Goal: Task Accomplishment & Management: Complete application form

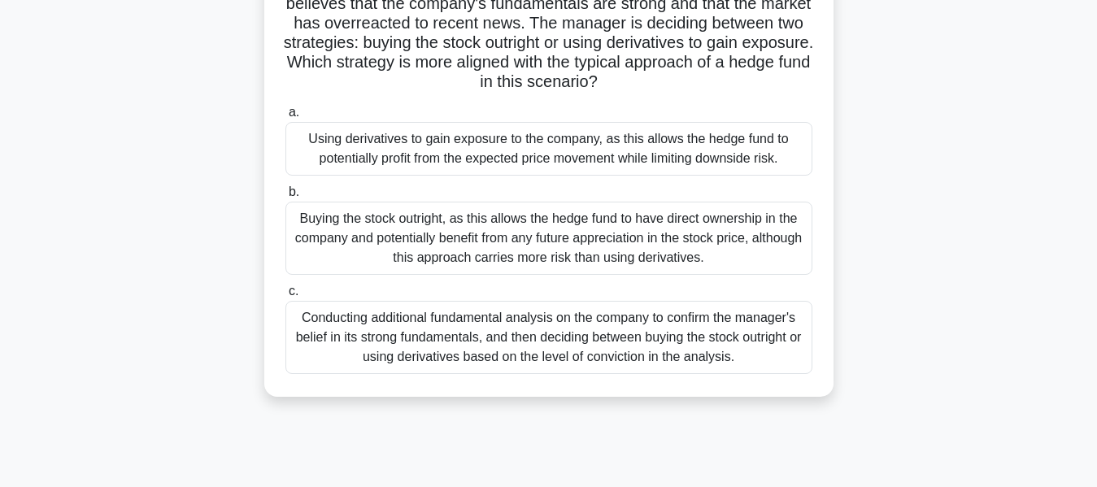
scroll to position [81, 0]
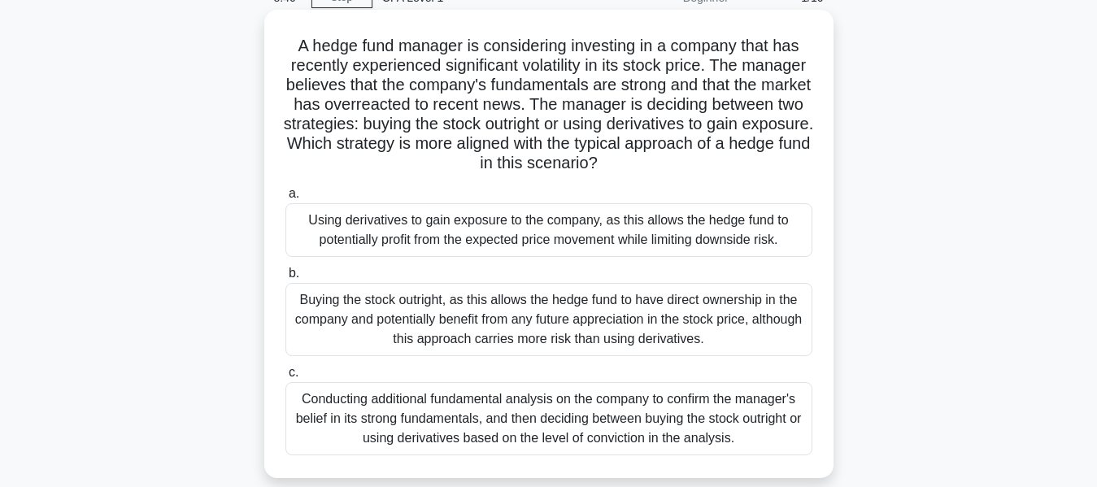
click at [662, 416] on div "Conducting additional fundamental analysis on the company to confirm the manage…" at bounding box center [549, 418] width 527 height 73
click at [286, 378] on input "c. Conducting additional fundamental analysis on the company to confirm the man…" at bounding box center [286, 373] width 0 height 11
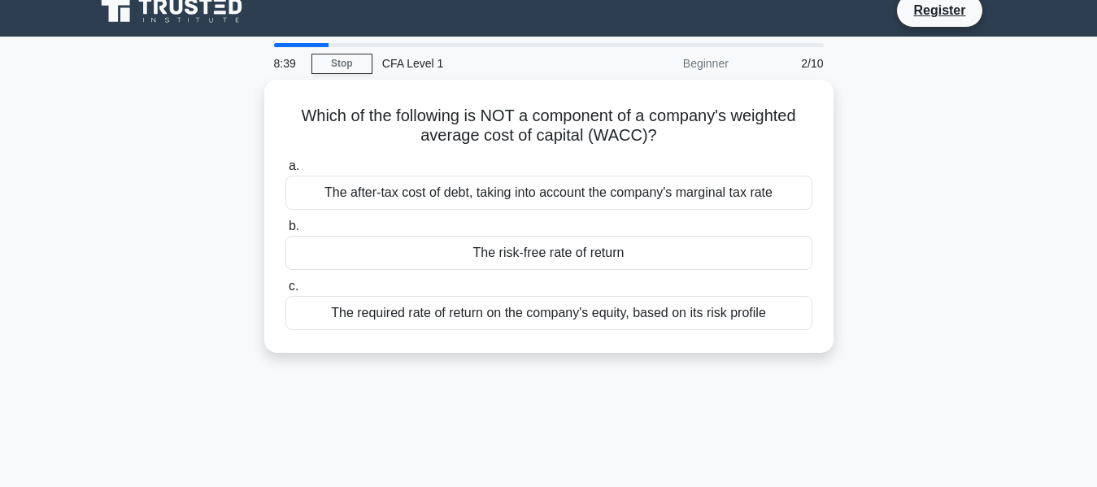
scroll to position [0, 0]
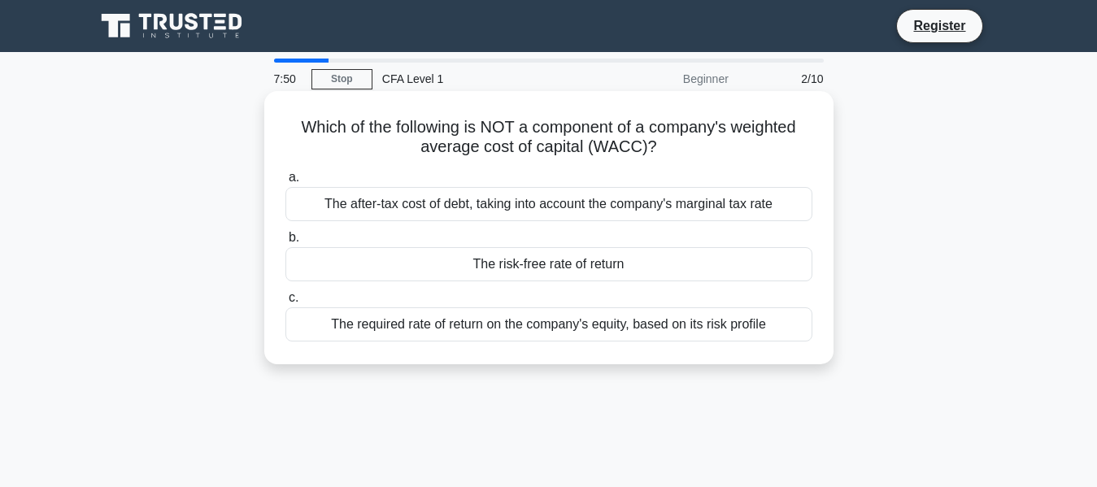
click at [650, 272] on div "The risk-free rate of return" at bounding box center [549, 264] width 527 height 34
click at [286, 243] on input "b. The risk-free rate of return" at bounding box center [286, 238] width 0 height 11
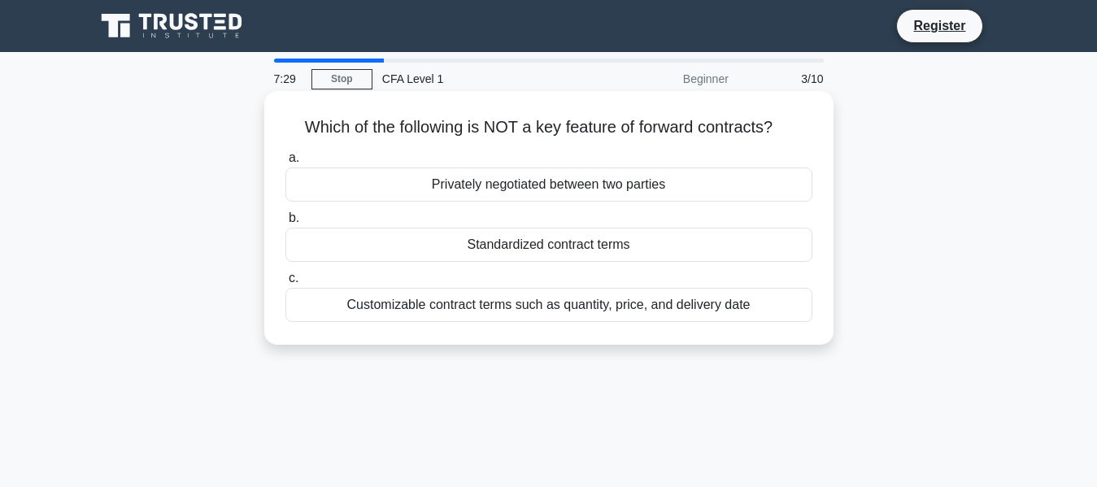
click at [612, 255] on div "Standardized contract terms" at bounding box center [549, 245] width 527 height 34
click at [286, 224] on input "b. Standardized contract terms" at bounding box center [286, 218] width 0 height 11
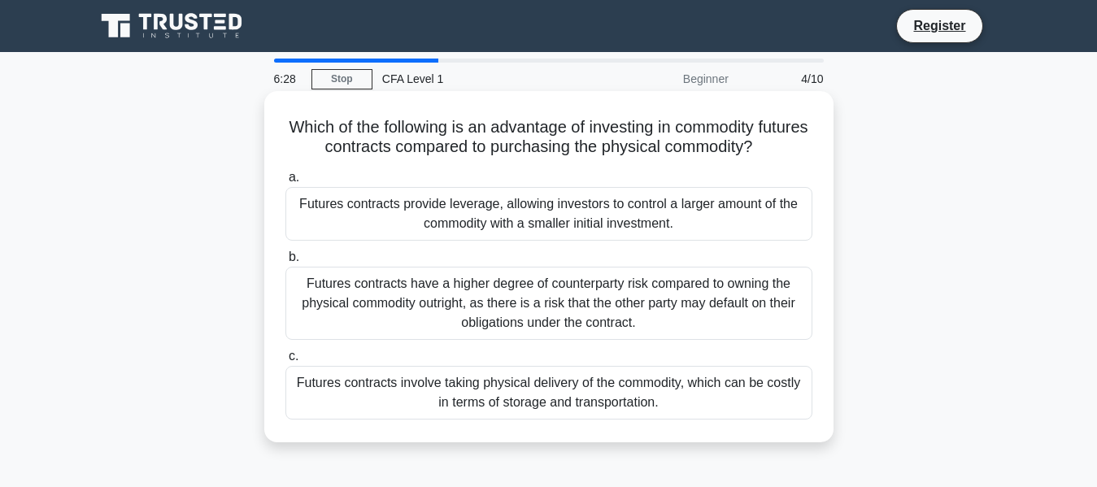
click at [458, 221] on div "Futures contracts provide leverage, allowing investors to control a larger amou…" at bounding box center [549, 214] width 527 height 54
click at [286, 183] on input "a. Futures contracts provide leverage, allowing investors to control a larger a…" at bounding box center [286, 177] width 0 height 11
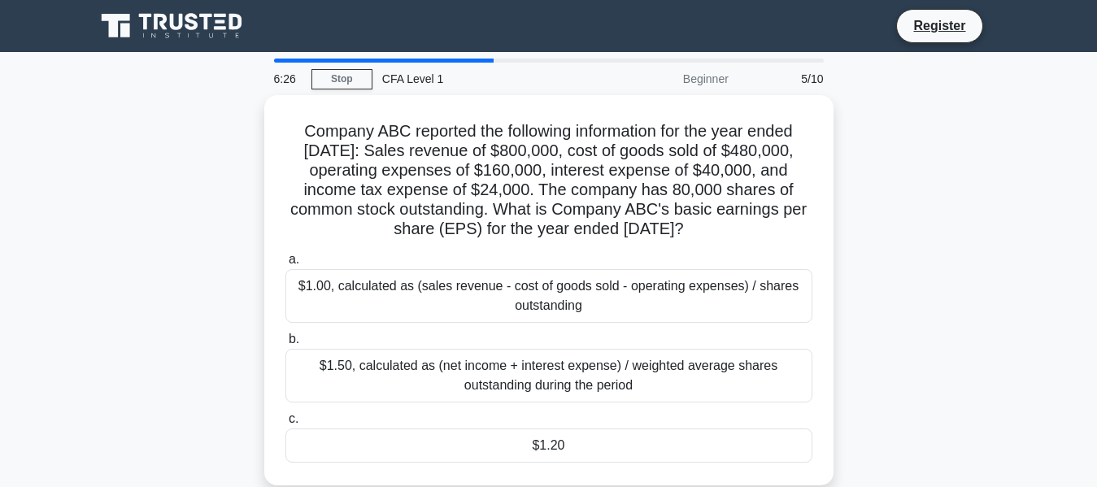
scroll to position [81, 0]
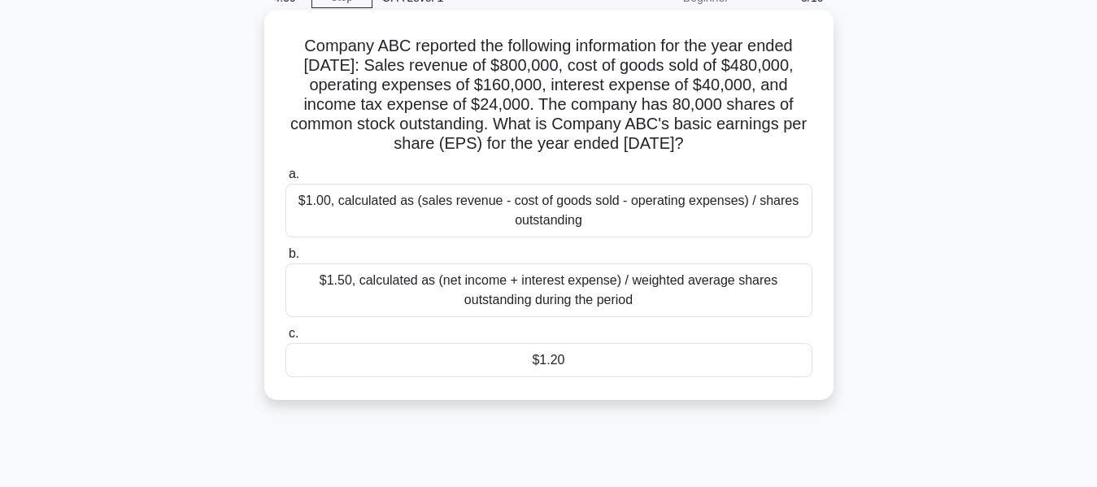
click at [485, 369] on div "$1.20" at bounding box center [549, 360] width 527 height 34
click at [286, 339] on input "c. $1.20" at bounding box center [286, 334] width 0 height 11
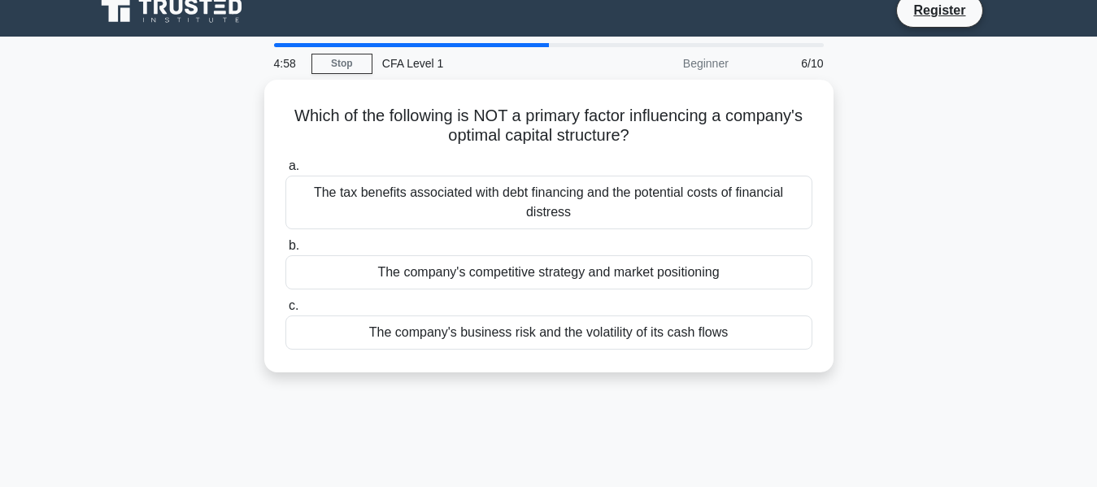
scroll to position [0, 0]
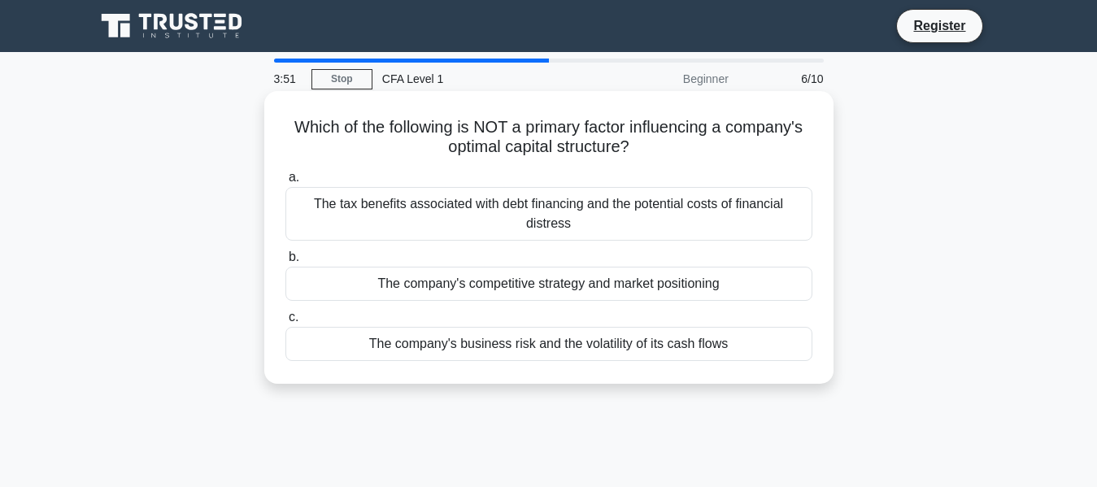
click at [544, 290] on div "The company's competitive strategy and market positioning" at bounding box center [549, 284] width 527 height 34
click at [286, 263] on input "b. The company's competitive strategy and market positioning" at bounding box center [286, 257] width 0 height 11
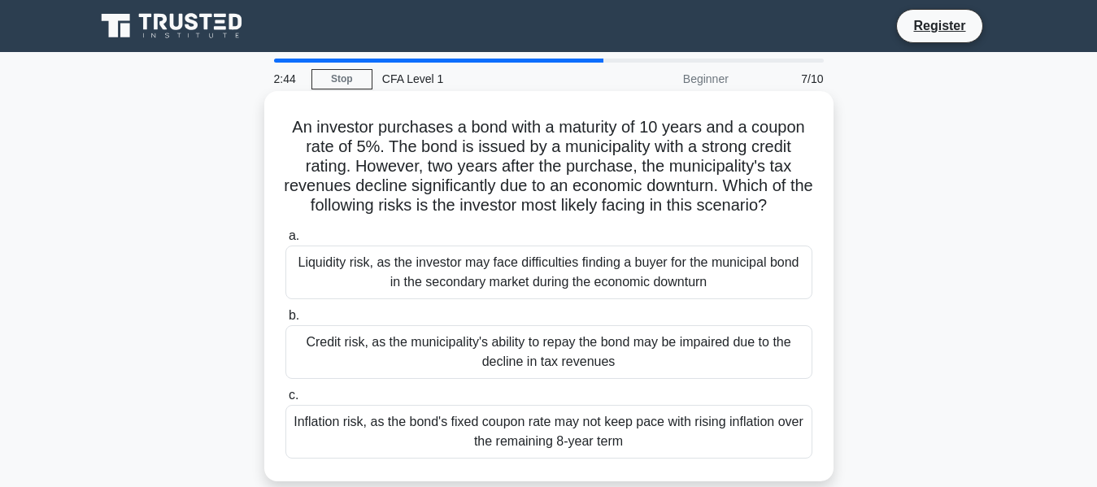
click at [396, 338] on div "Credit risk, as the municipality's ability to repay the bond may be impaired du…" at bounding box center [549, 352] width 527 height 54
click at [286, 321] on input "b. Credit risk, as the municipality's ability to repay the bond may be impaired…" at bounding box center [286, 316] width 0 height 11
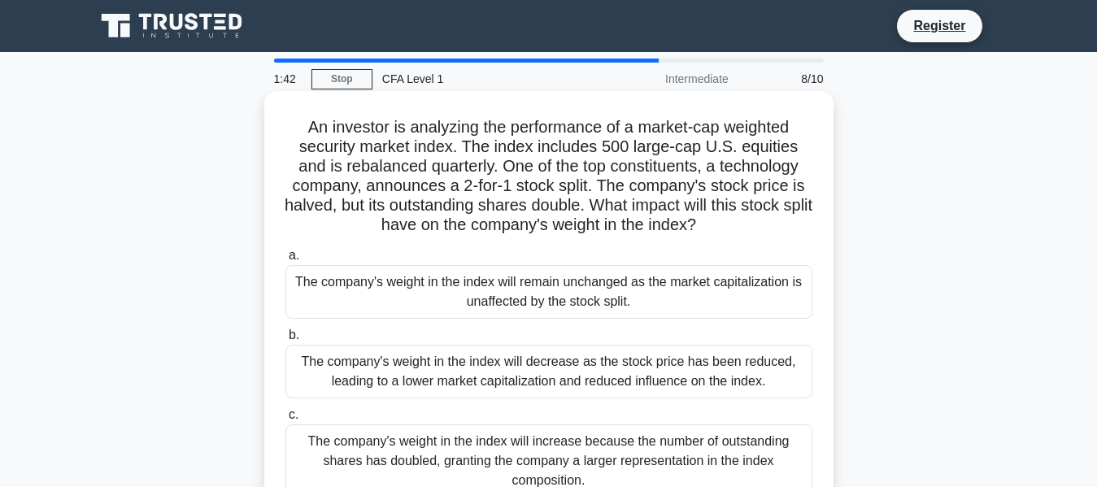
click at [528, 299] on div "The company's weight in the index will remain unchanged as the market capitaliz…" at bounding box center [549, 292] width 527 height 54
click at [286, 261] on input "a. The company's weight in the index will remain unchanged as the market capita…" at bounding box center [286, 256] width 0 height 11
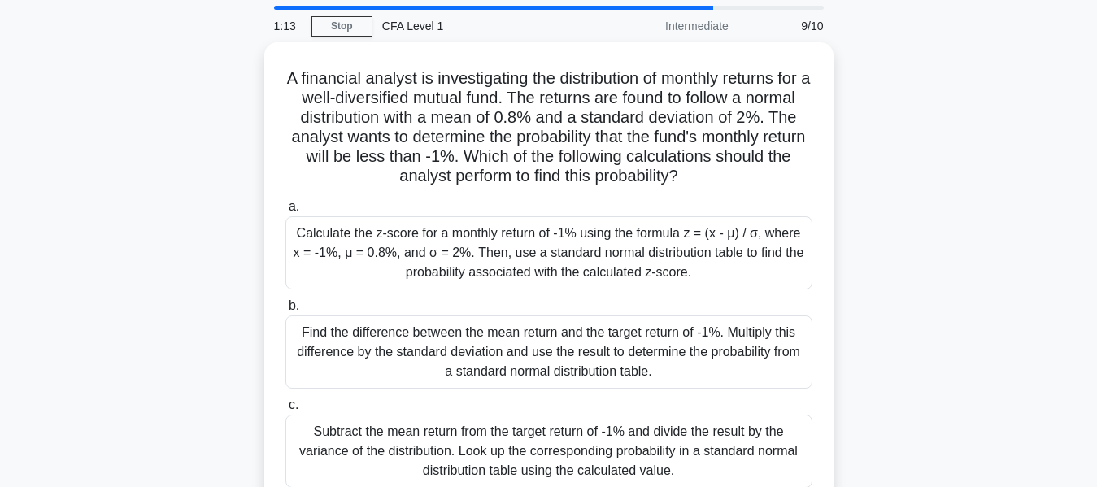
scroll to position [81, 0]
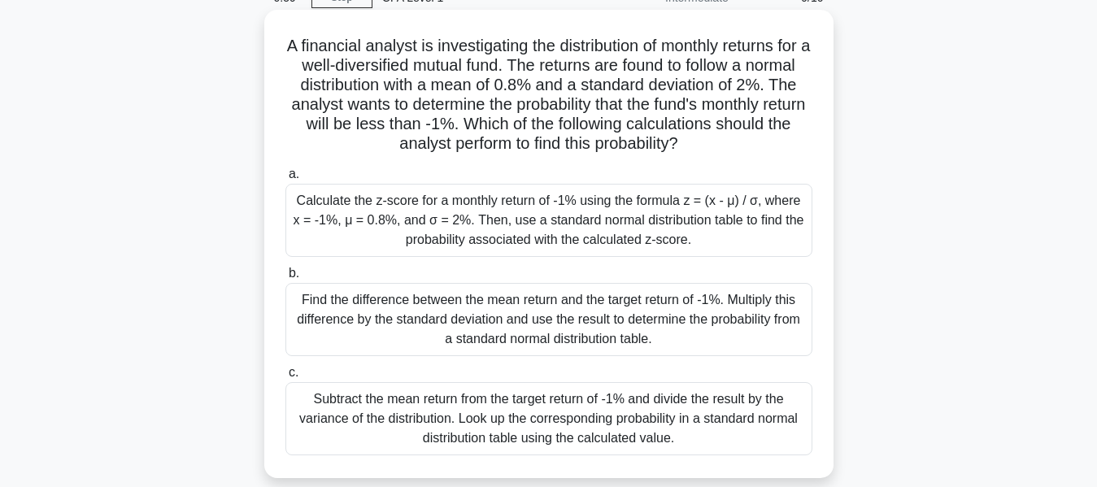
click at [720, 329] on div "Find the difference between the mean return and the target return of -1%. Multi…" at bounding box center [549, 319] width 527 height 73
click at [286, 279] on input "b. Find the difference between the mean return and the target return of -1%. Mu…" at bounding box center [286, 273] width 0 height 11
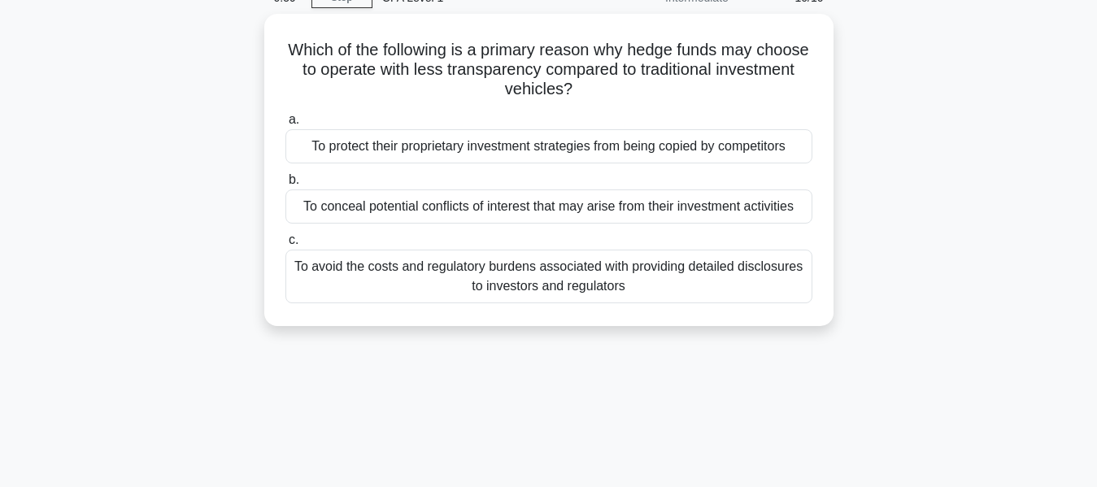
scroll to position [0, 0]
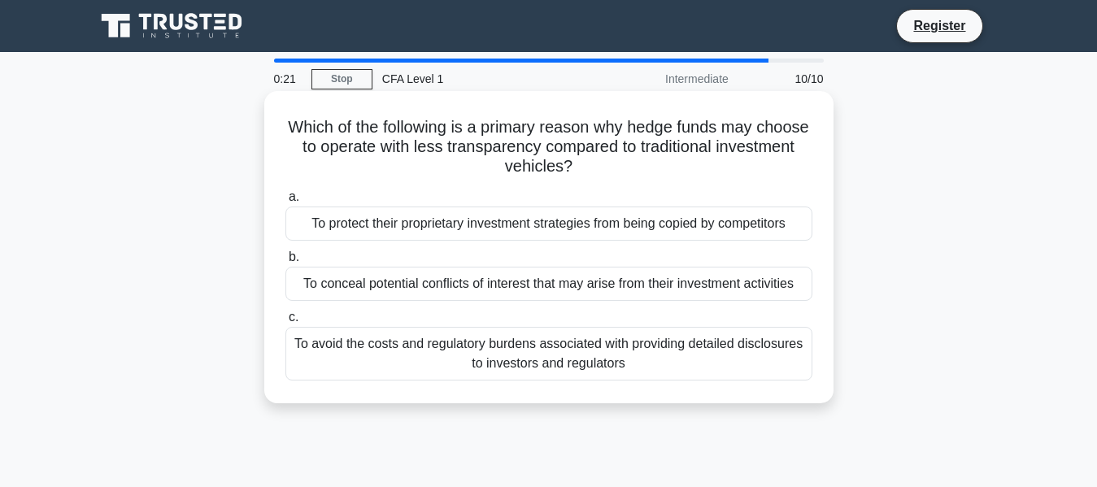
click at [800, 231] on div "To protect their proprietary investment strategies from being copied by competi…" at bounding box center [549, 224] width 527 height 34
click at [286, 203] on input "a. To protect their proprietary investment strategies from being copied by comp…" at bounding box center [286, 197] width 0 height 11
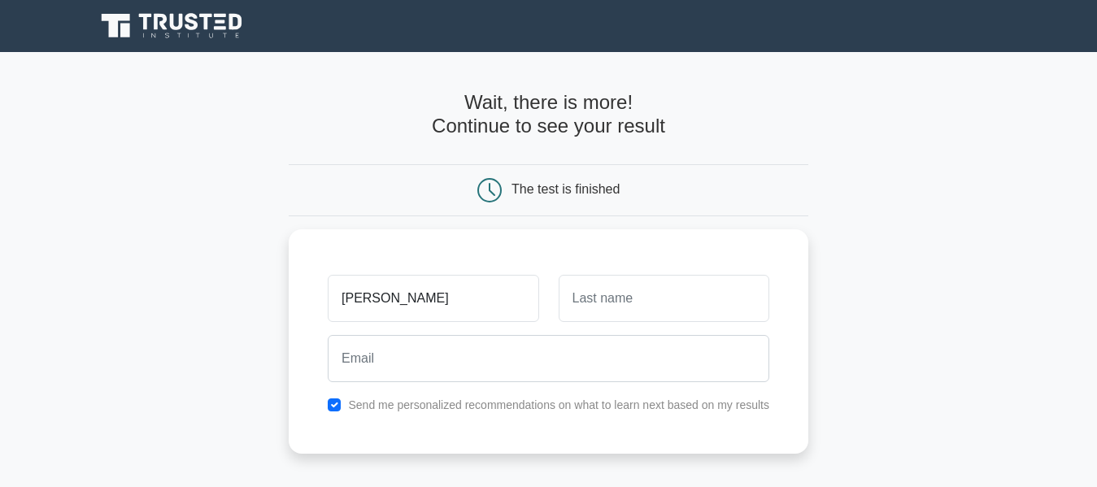
type input "[PERSON_NAME]"
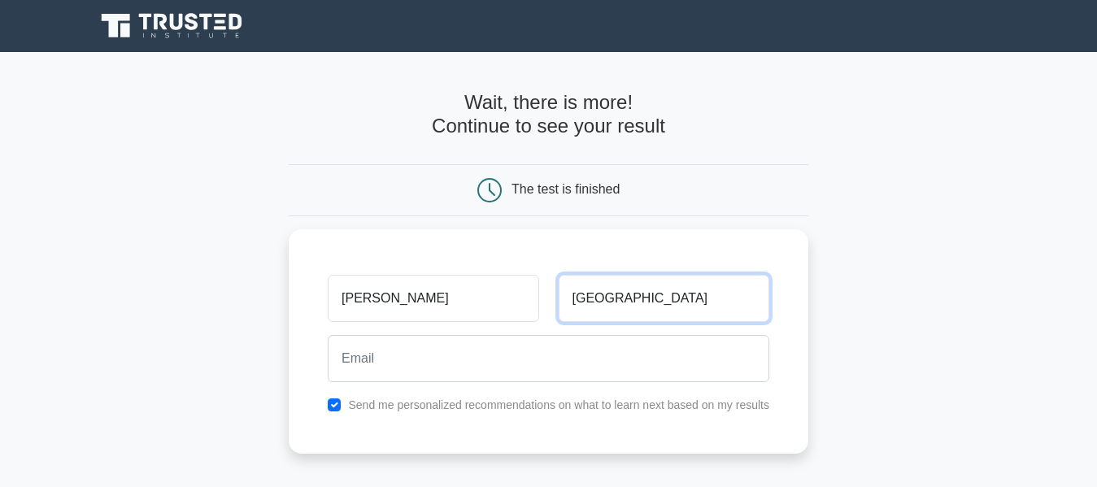
type input "[GEOGRAPHIC_DATA]"
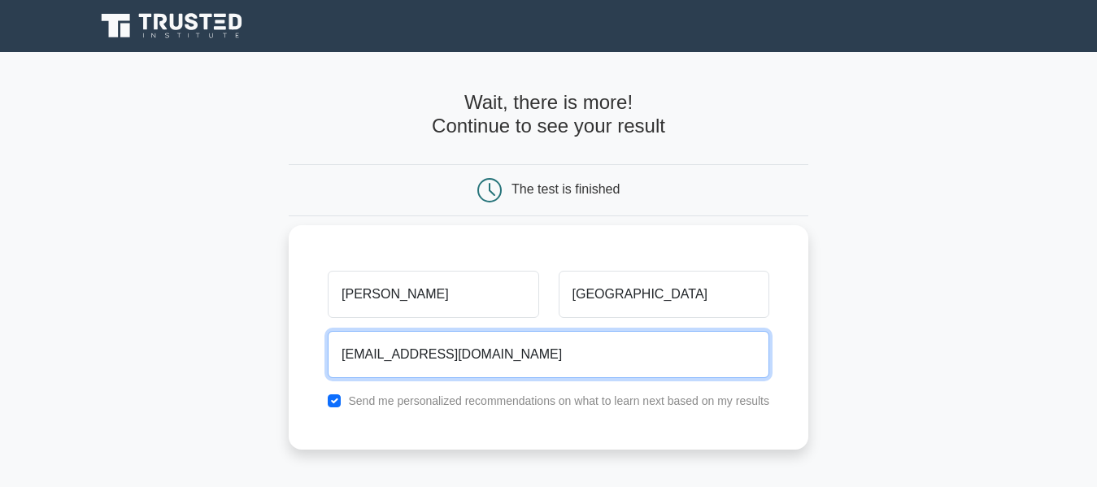
type input "[EMAIL_ADDRESS][DOMAIN_NAME]"
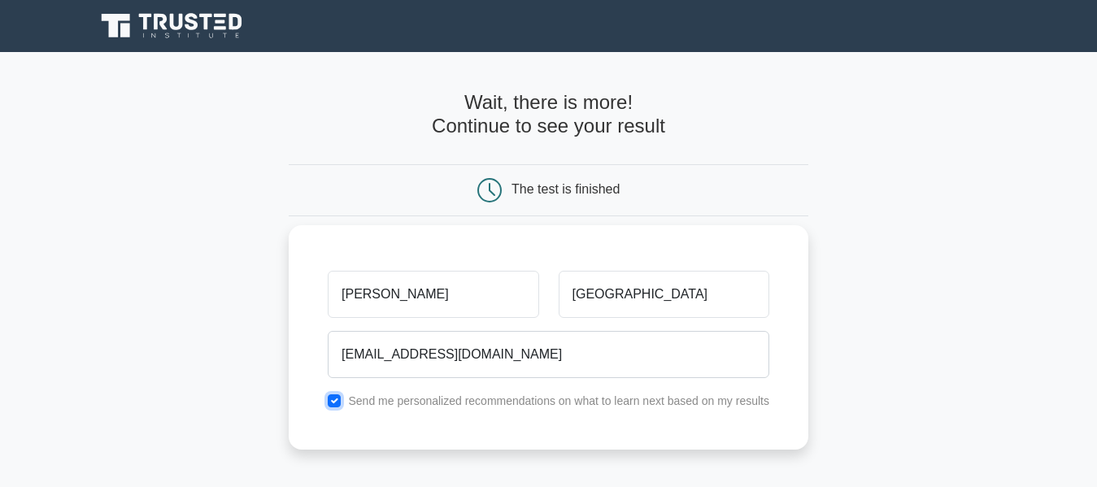
click at [338, 398] on input "checkbox" at bounding box center [334, 401] width 13 height 13
checkbox input "false"
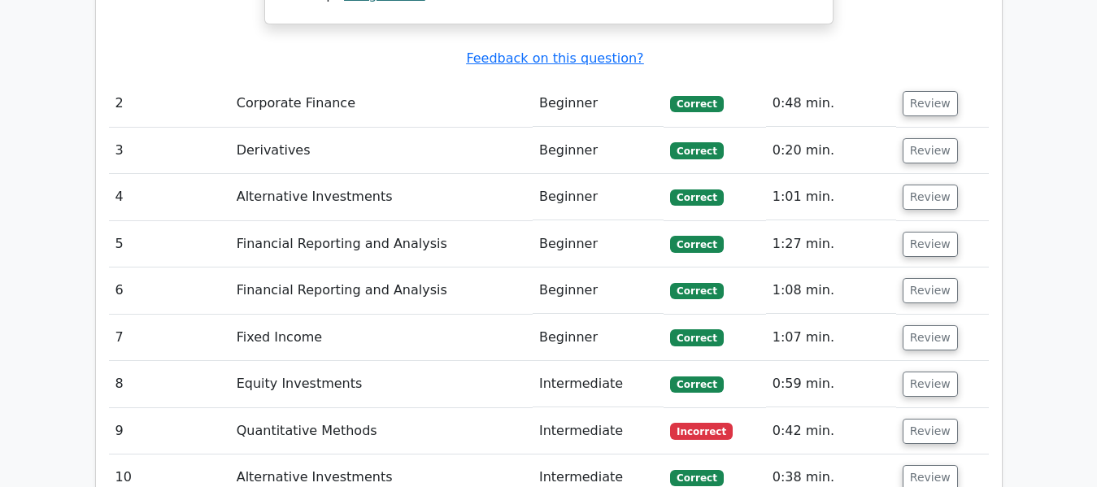
scroll to position [2359, 0]
